Goal: Task Accomplishment & Management: Use online tool/utility

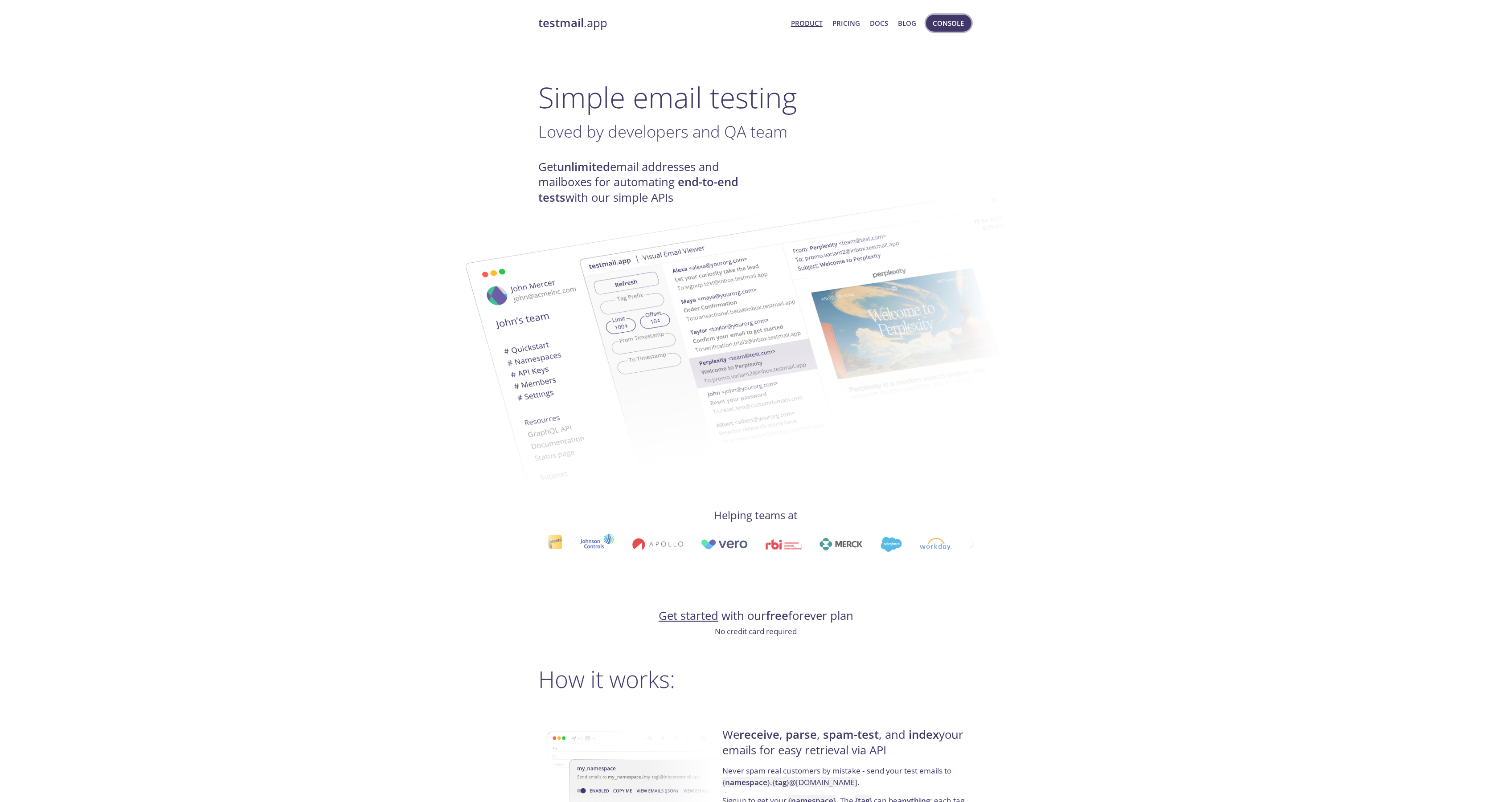
click at [942, 25] on span "Console" at bounding box center [948, 23] width 31 height 12
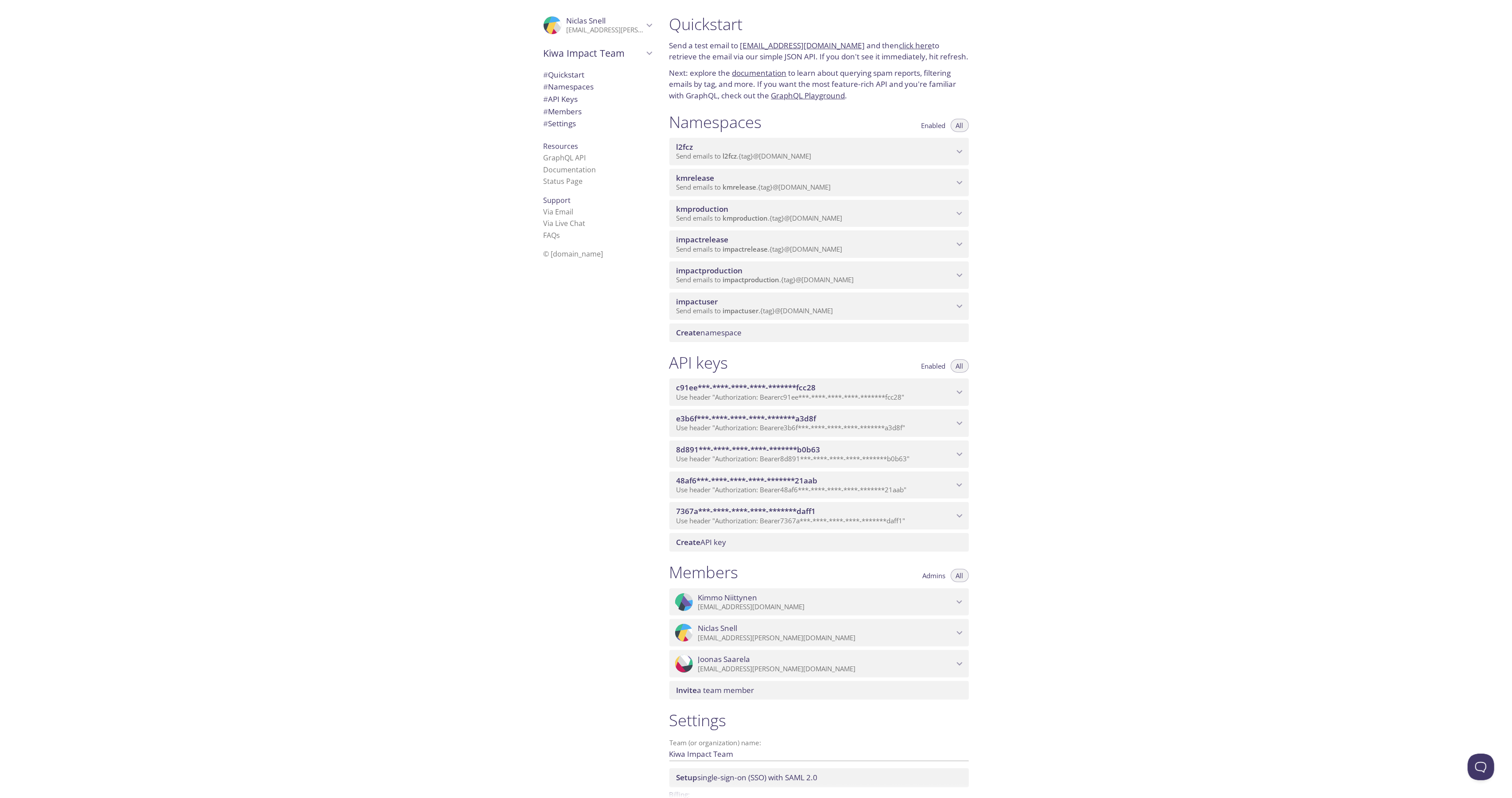
click at [746, 242] on span "impactrelease" at bounding box center [815, 240] width 277 height 10
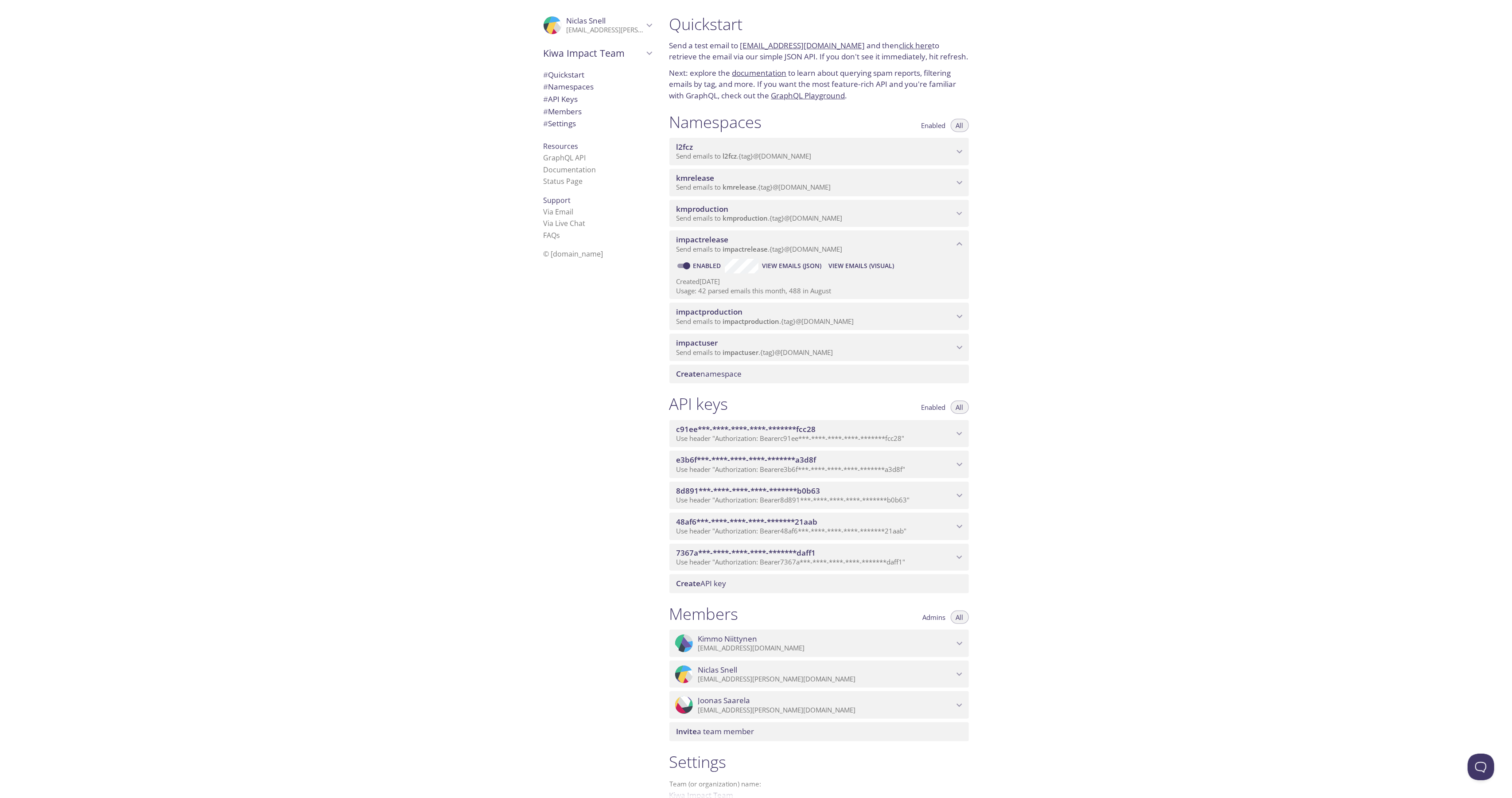
click at [866, 265] on span "View Emails (Visual)" at bounding box center [861, 266] width 66 height 11
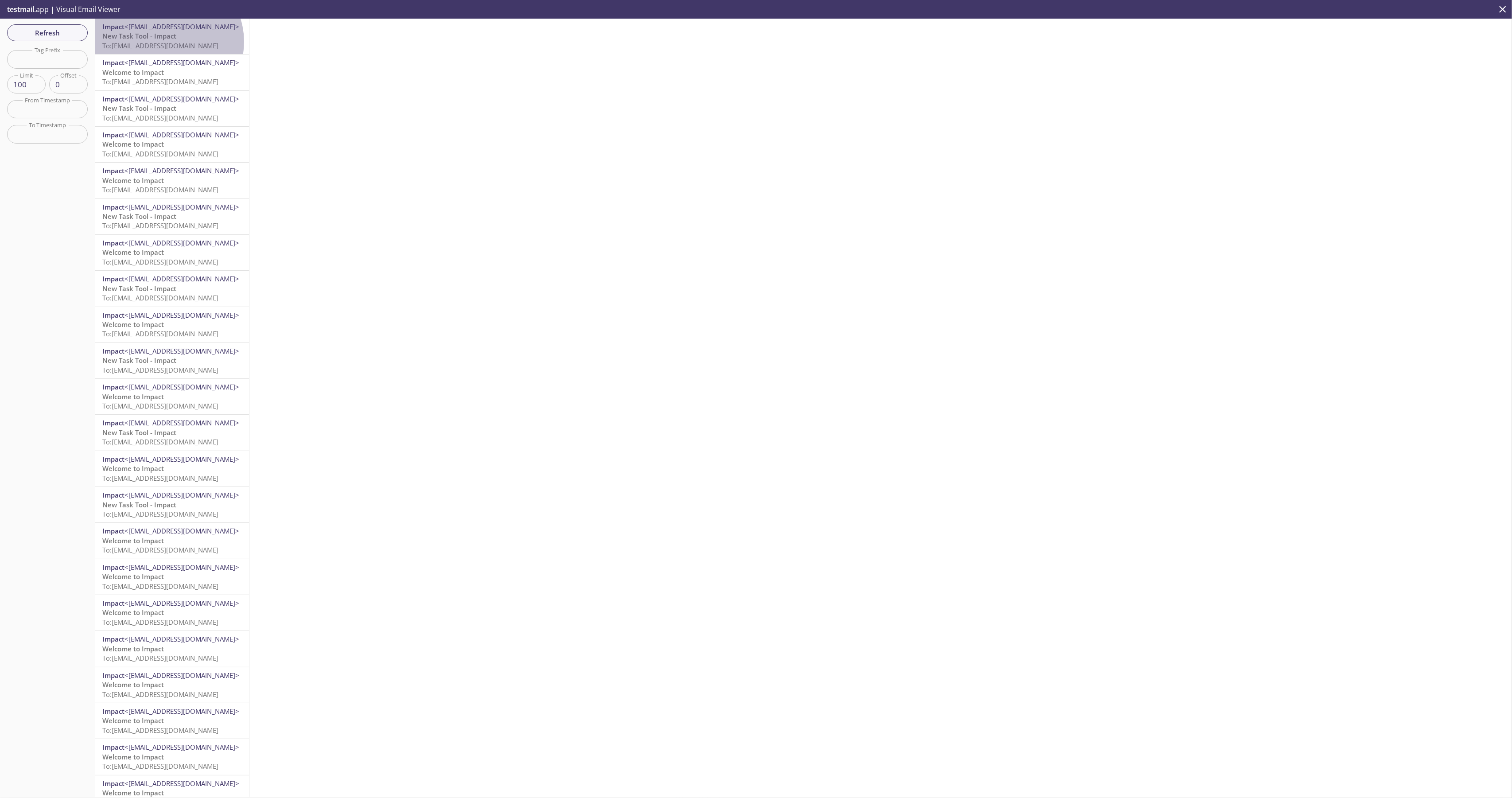
click at [167, 42] on span "To: [EMAIL_ADDRESS][DOMAIN_NAME]" at bounding box center [160, 45] width 116 height 9
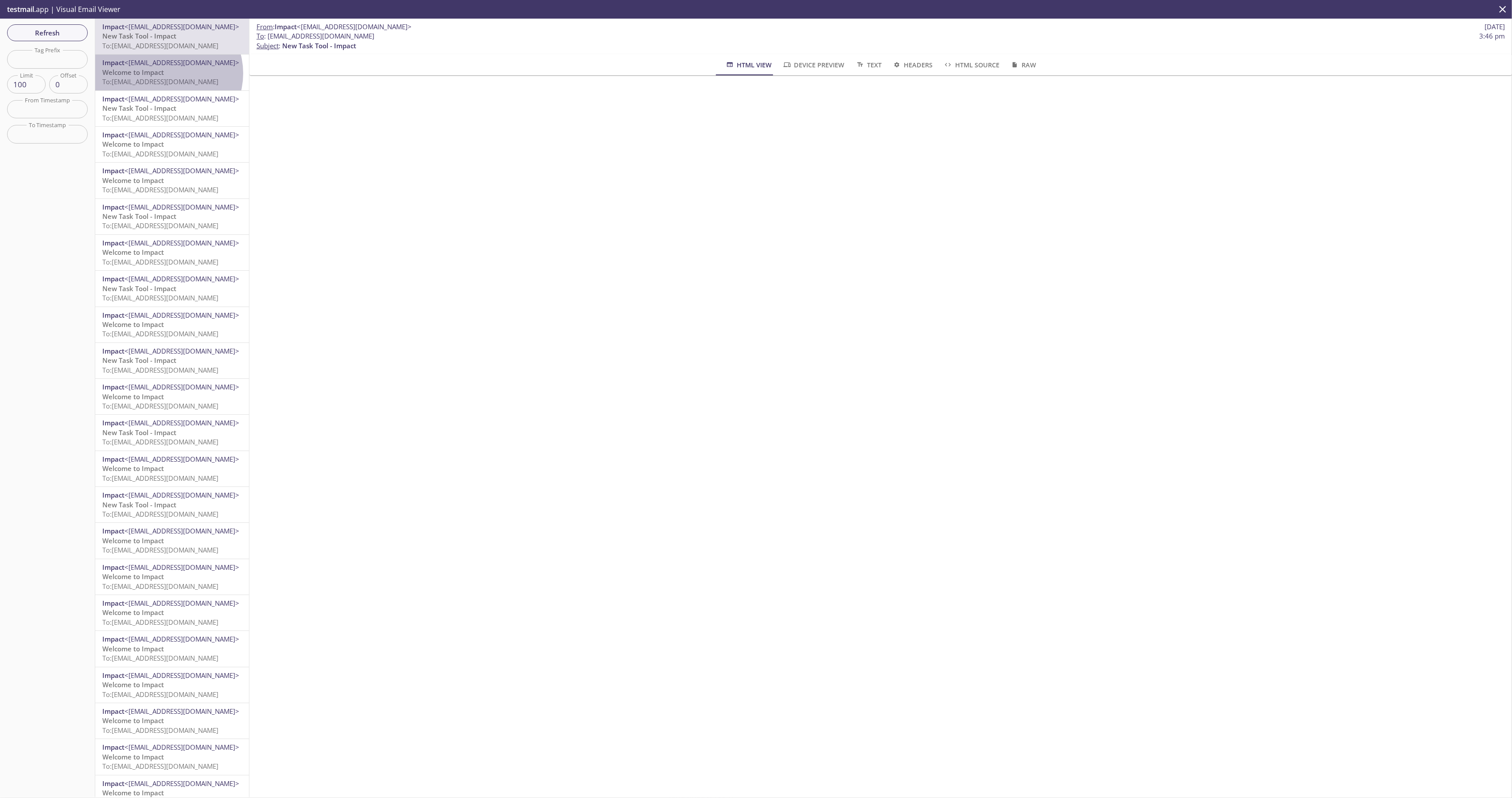
click at [167, 73] on p "Welcome to Impact To: [EMAIL_ADDRESS][DOMAIN_NAME]" at bounding box center [172, 77] width 140 height 19
drag, startPoint x: 738, startPoint y: 489, endPoint x: 748, endPoint y: 491, distance: 10.2
click at [740, 489] on div "From : Impact <[EMAIL_ADDRESS][DOMAIN_NAME]> [DATE] To : [EMAIL_ADDRESS][DOMAIN…" at bounding box center [880, 408] width 1263 height 779
click at [782, 412] on div "From : Impact <[EMAIL_ADDRESS][DOMAIN_NAME]> [DATE] To : [EMAIL_ADDRESS][DOMAIN…" at bounding box center [880, 408] width 1263 height 779
click at [1002, 581] on div "From : Impact <[EMAIL_ADDRESS][DOMAIN_NAME]> [DATE] To : [EMAIL_ADDRESS][DOMAIN…" at bounding box center [880, 408] width 1263 height 779
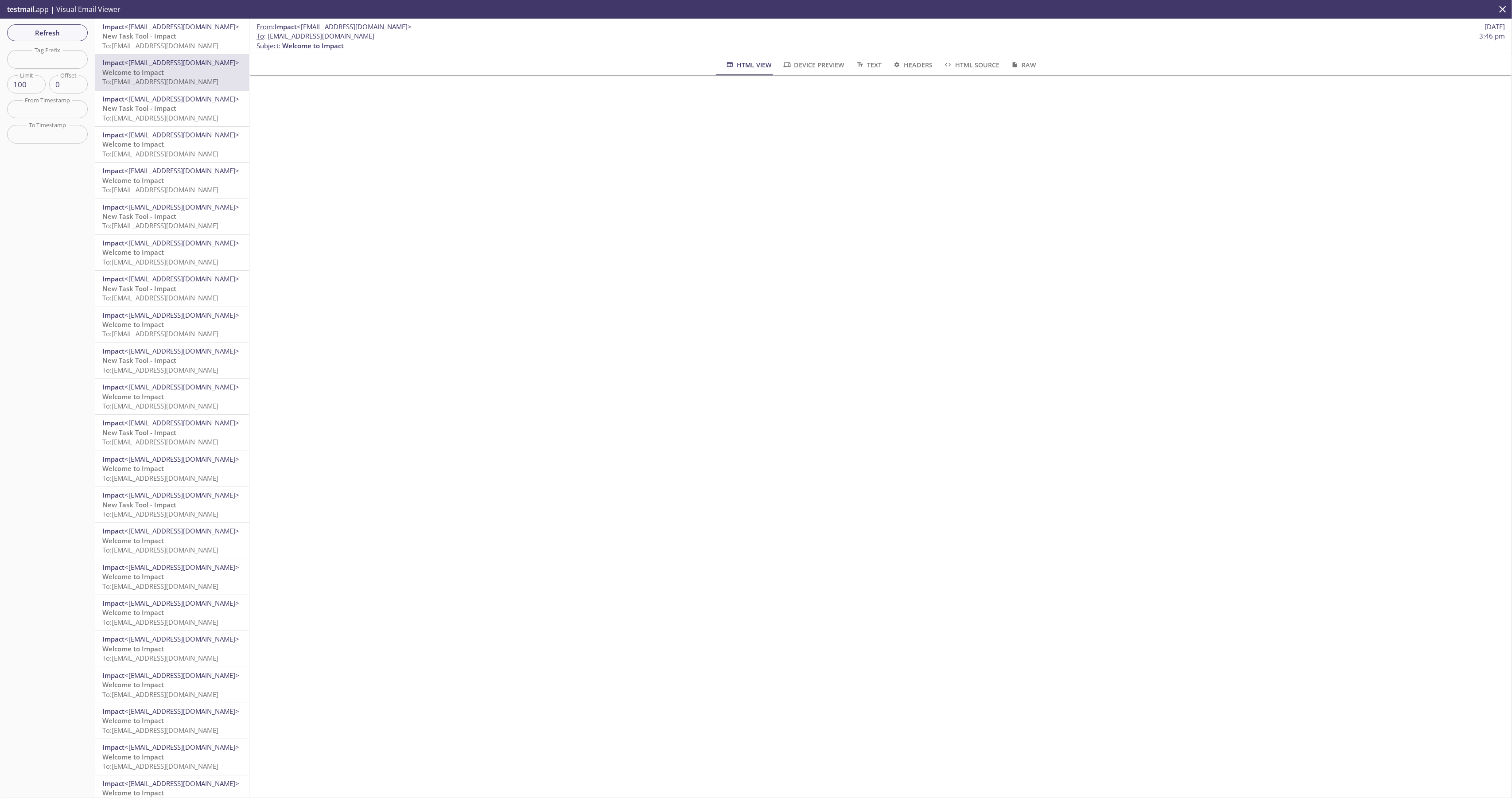
click at [698, 477] on div "From : Impact <[EMAIL_ADDRESS][DOMAIN_NAME]> [DATE] To : [EMAIL_ADDRESS][DOMAIN…" at bounding box center [880, 408] width 1263 height 779
click at [950, 456] on div "From : Impact <[EMAIL_ADDRESS][DOMAIN_NAME]> [DATE] To : [EMAIL_ADDRESS][DOMAIN…" at bounding box center [880, 408] width 1263 height 779
click at [945, 444] on div "From : Impact <[EMAIL_ADDRESS][DOMAIN_NAME]> [DATE] To : [EMAIL_ADDRESS][DOMAIN…" at bounding box center [880, 408] width 1263 height 779
click at [1115, 382] on div "From : Impact <[EMAIL_ADDRESS][DOMAIN_NAME]> [DATE] To : [EMAIL_ADDRESS][DOMAIN…" at bounding box center [880, 408] width 1263 height 779
drag, startPoint x: 1113, startPoint y: 378, endPoint x: 1115, endPoint y: 371, distance: 7.3
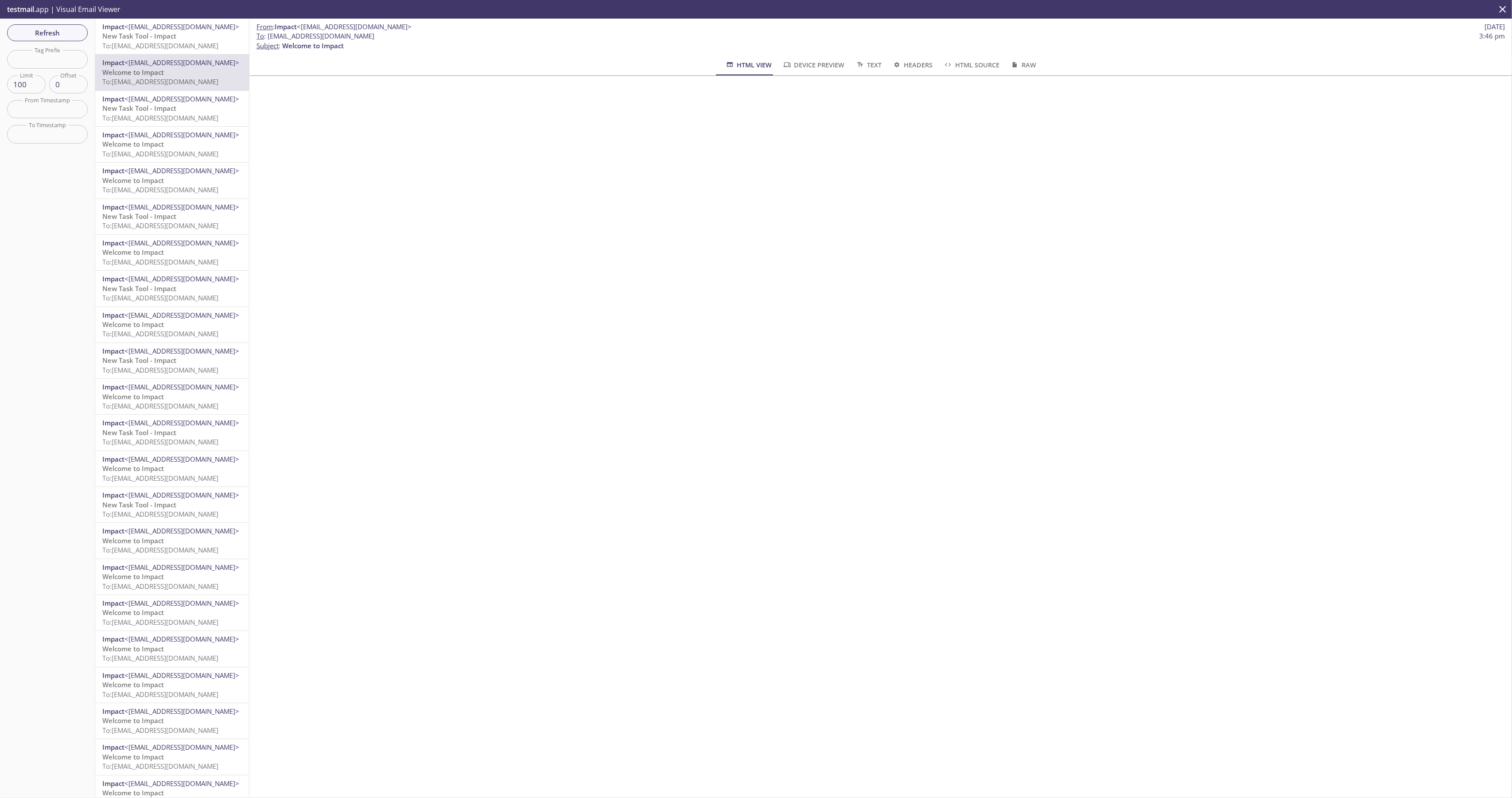
click at [1115, 373] on div "From : Impact <[EMAIL_ADDRESS][DOMAIN_NAME]> [DATE] To : [EMAIL_ADDRESS][DOMAIN…" at bounding box center [880, 408] width 1263 height 779
click at [798, 416] on div "From : Impact <[EMAIL_ADDRESS][DOMAIN_NAME]> [DATE] To : [EMAIL_ADDRESS][DOMAIN…" at bounding box center [880, 408] width 1263 height 779
